Goal: Task Accomplishment & Management: Manage account settings

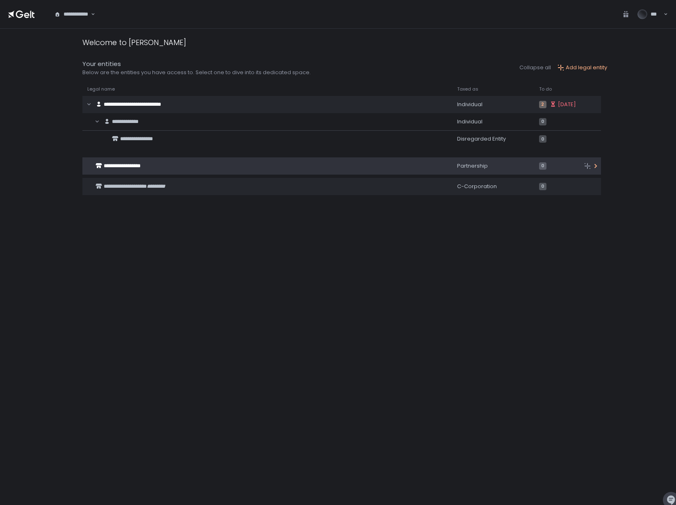
click at [130, 168] on span "**********" at bounding box center [122, 165] width 37 height 5
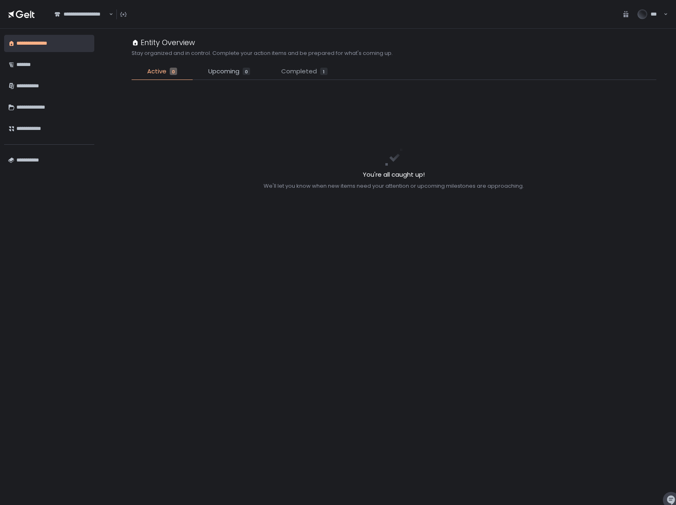
click at [286, 73] on span "Completed" at bounding box center [299, 71] width 36 height 9
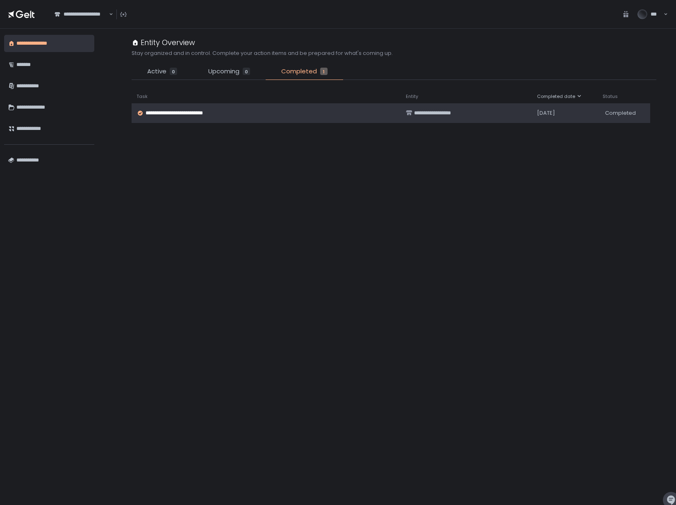
click at [211, 114] on span "**********" at bounding box center [183, 112] width 74 height 7
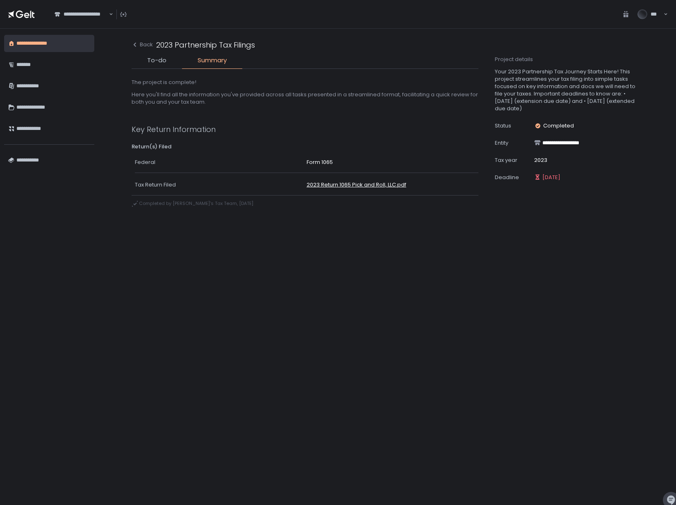
click at [317, 186] on span "2023 Return 1065 Pick and Roll, LLC.pdf" at bounding box center [357, 185] width 100 height 8
